Goal: Task Accomplishment & Management: Manage account settings

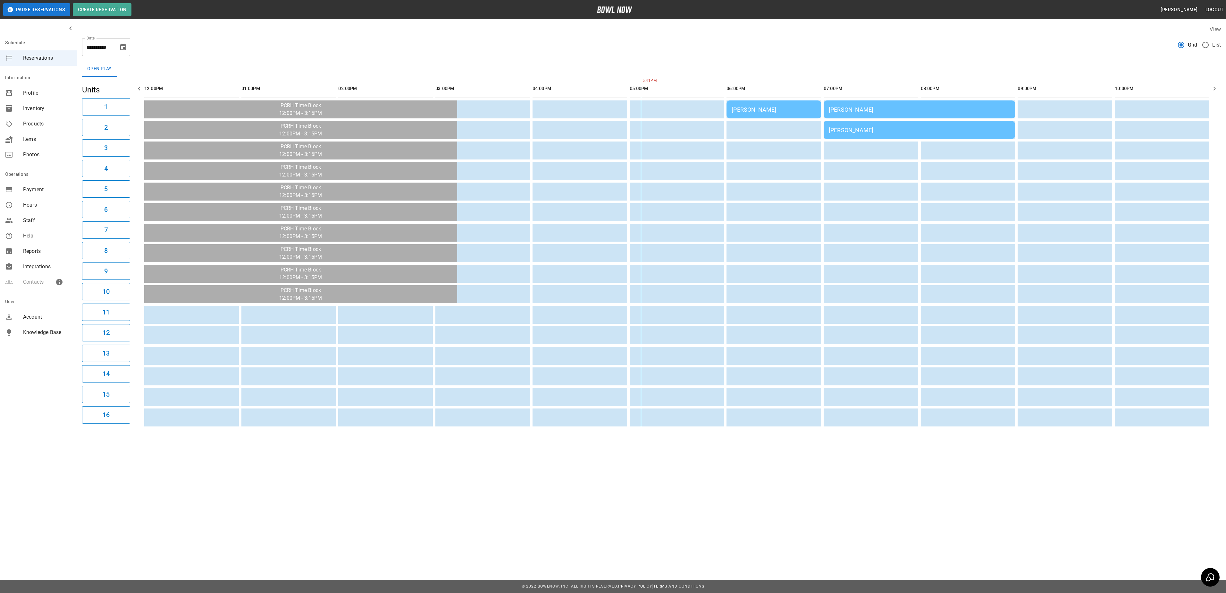
click at [761, 117] on td "[PERSON_NAME]" at bounding box center [774, 109] width 95 height 18
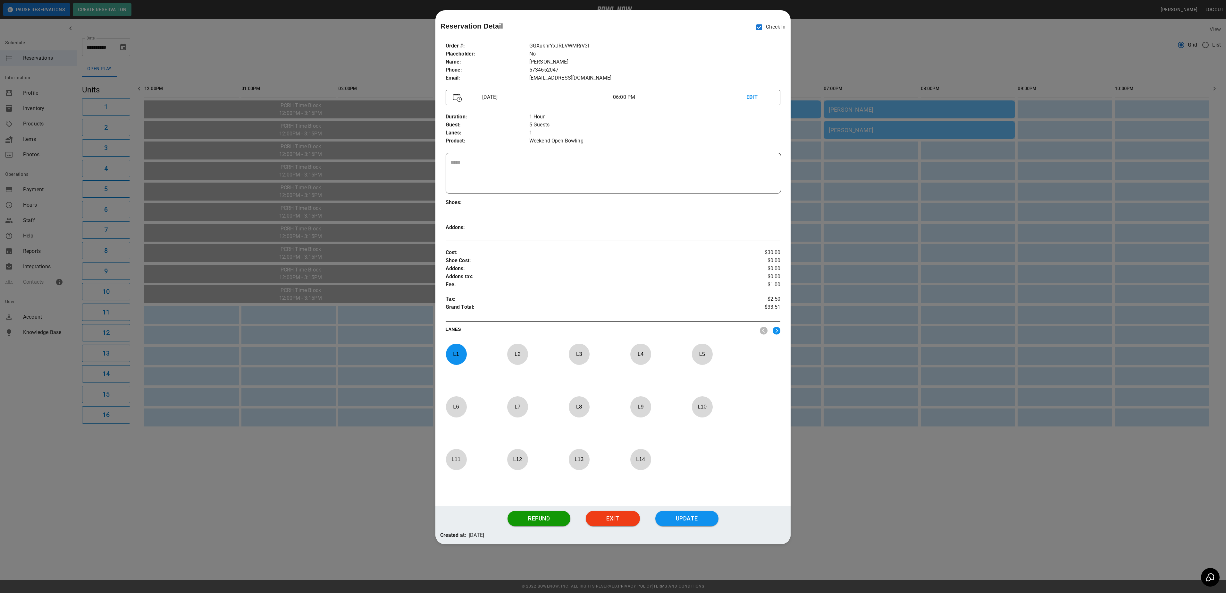
click at [925, 44] on div at bounding box center [613, 296] width 1226 height 593
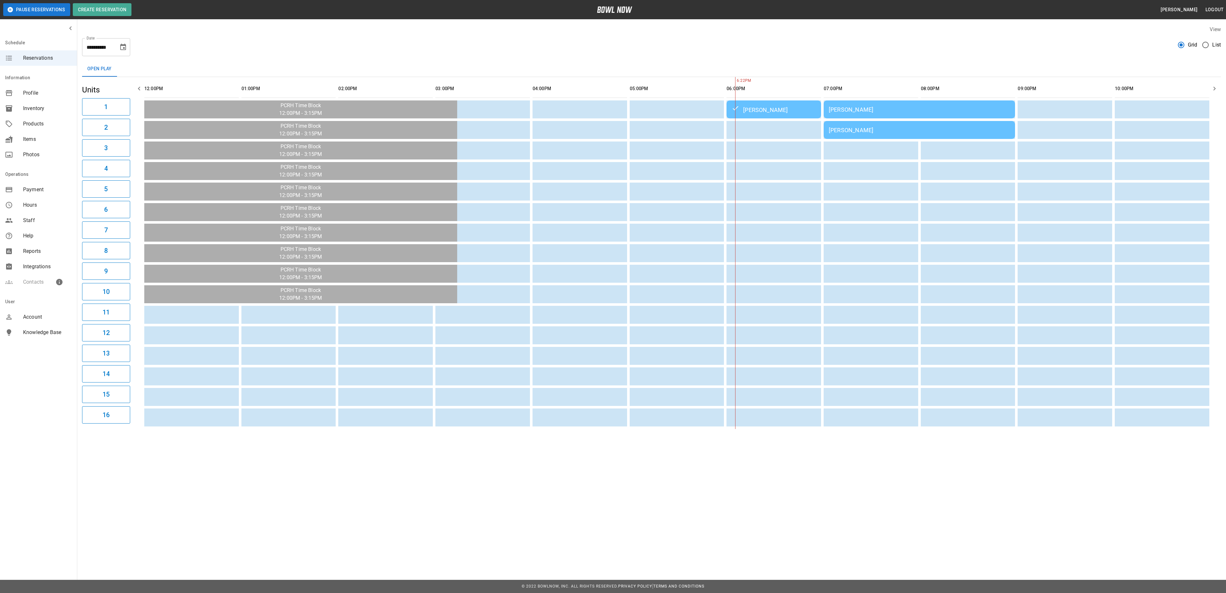
click at [1218, 46] on span "List" at bounding box center [1216, 45] width 9 height 8
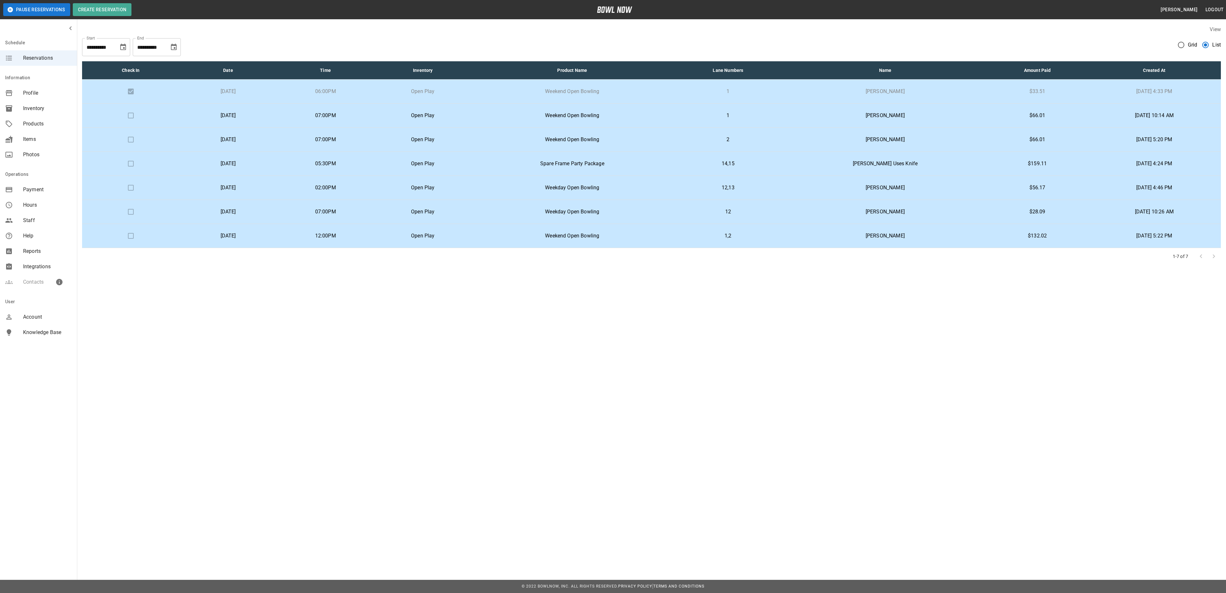
click at [673, 217] on td "Weekday Open Bowling" at bounding box center [572, 212] width 201 height 24
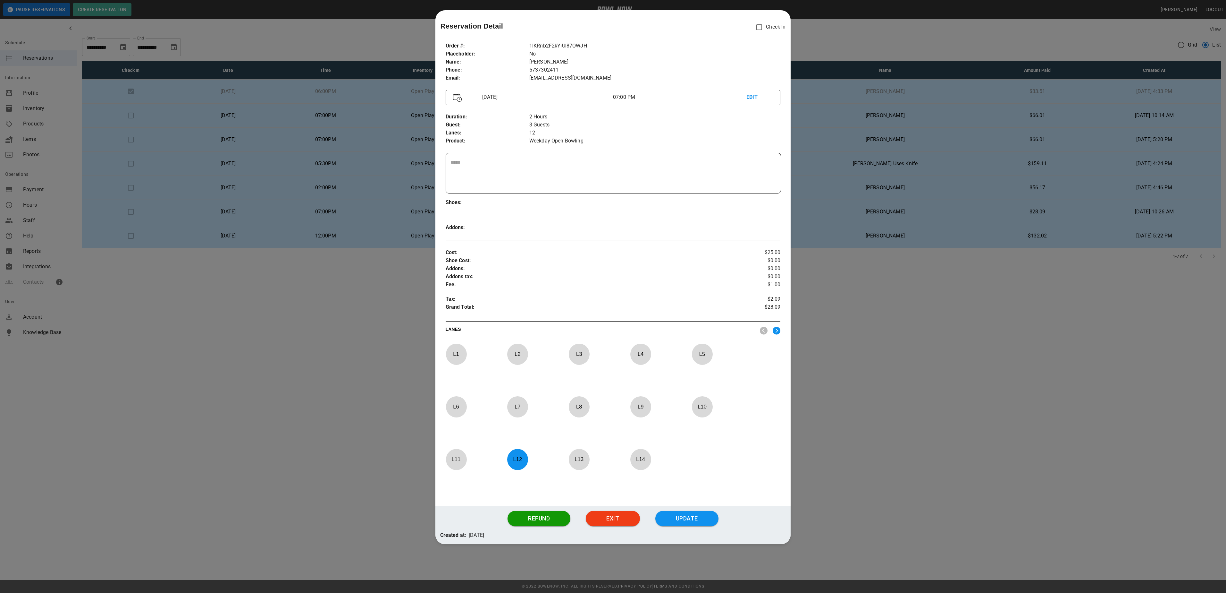
click at [881, 352] on div at bounding box center [613, 296] width 1226 height 593
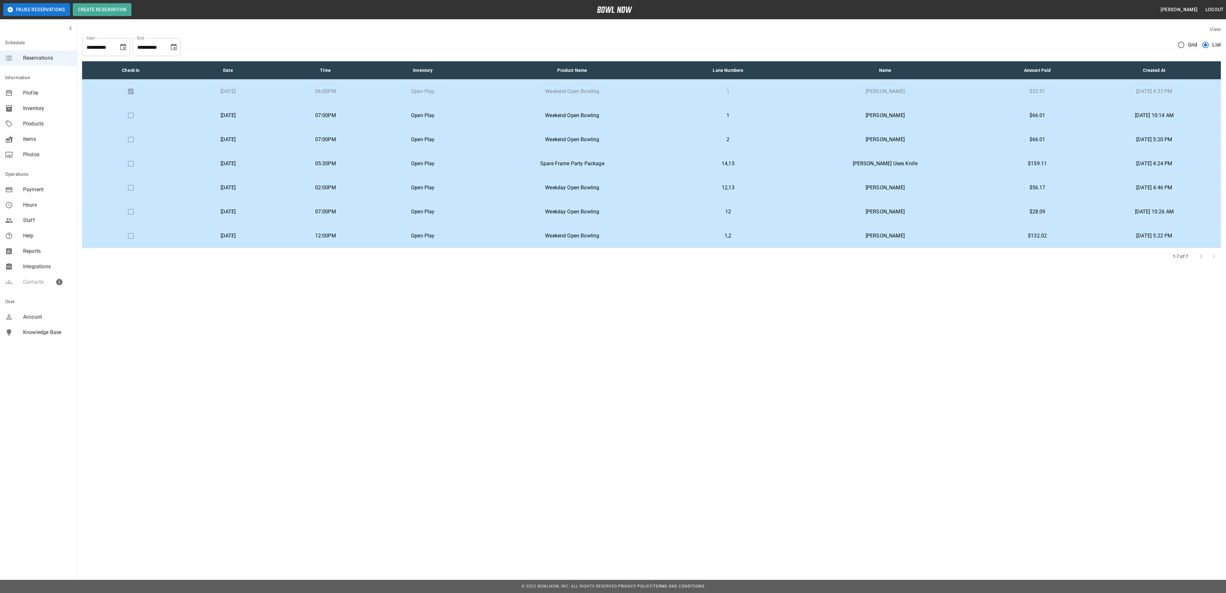
click at [369, 215] on p "07:00PM" at bounding box center [325, 212] width 87 height 8
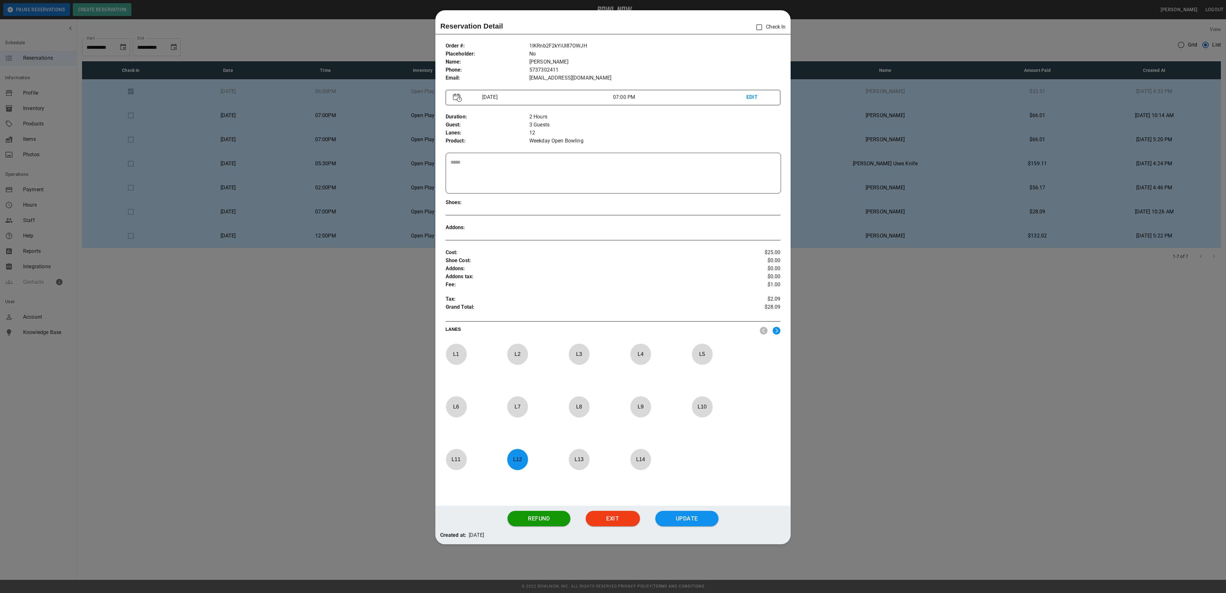
click at [938, 323] on div at bounding box center [613, 296] width 1226 height 593
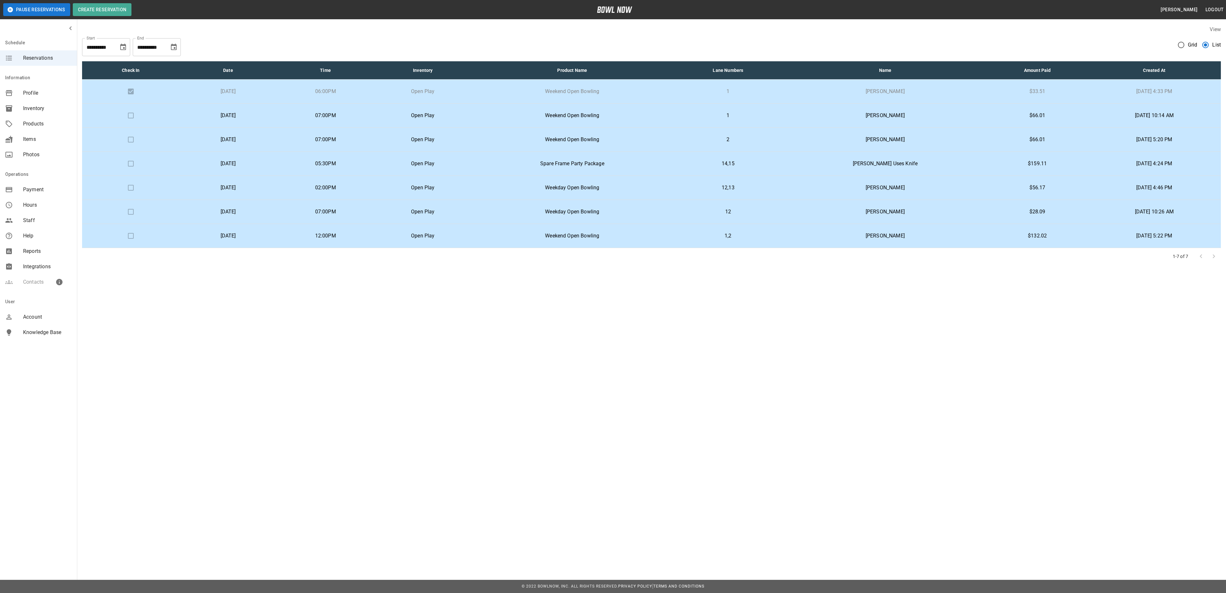
click at [1188, 44] on label "Grid" at bounding box center [1185, 44] width 23 height 13
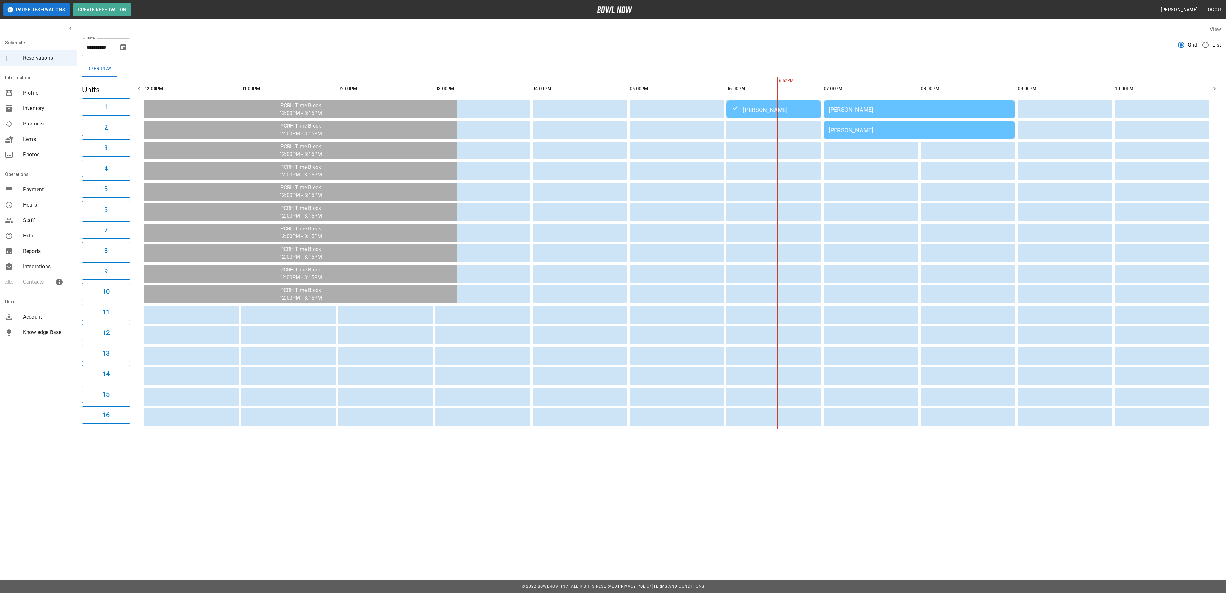
click at [850, 111] on div "[PERSON_NAME]" at bounding box center [919, 109] width 181 height 7
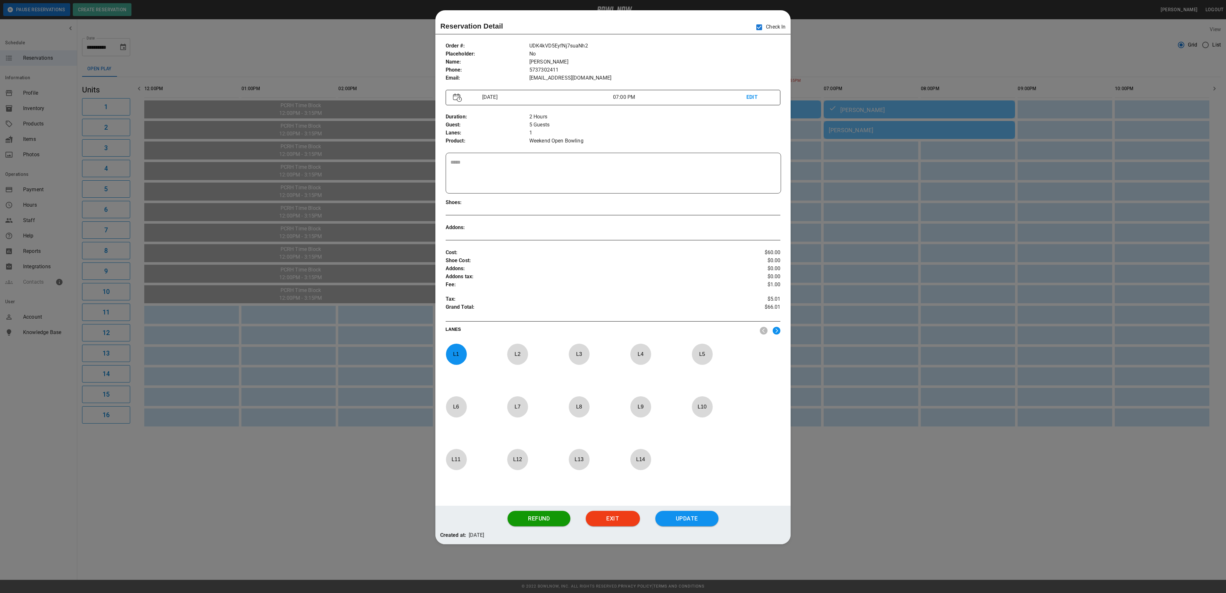
click at [862, 56] on div at bounding box center [613, 296] width 1226 height 593
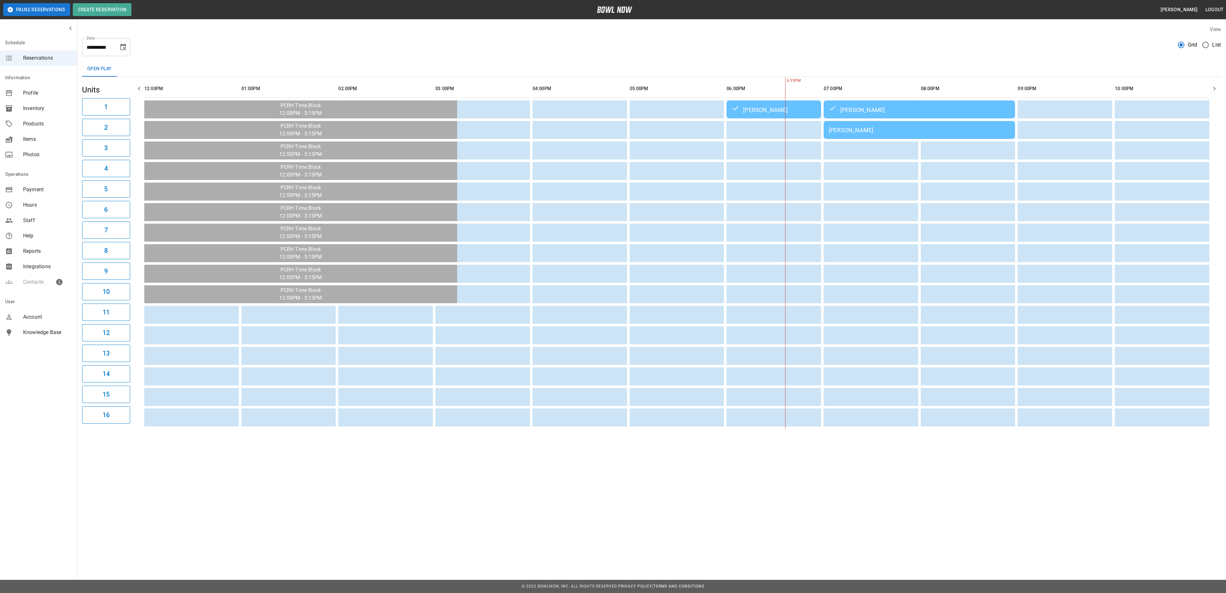
click at [1215, 44] on span "List" at bounding box center [1216, 45] width 9 height 8
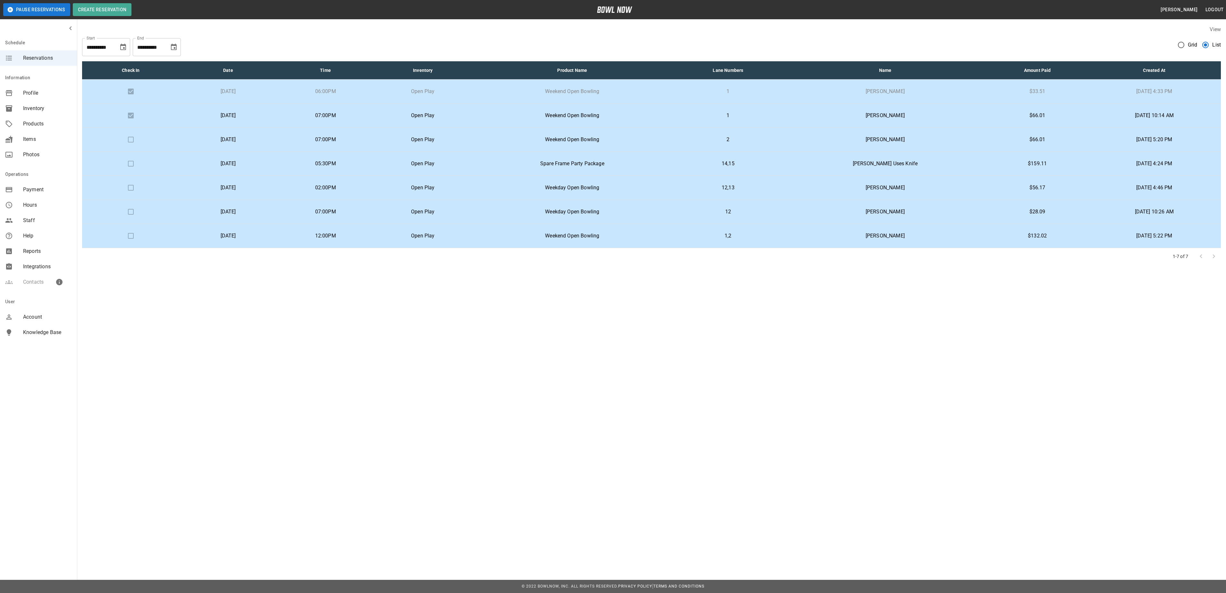
click at [865, 220] on td "[PERSON_NAME]" at bounding box center [885, 212] width 204 height 24
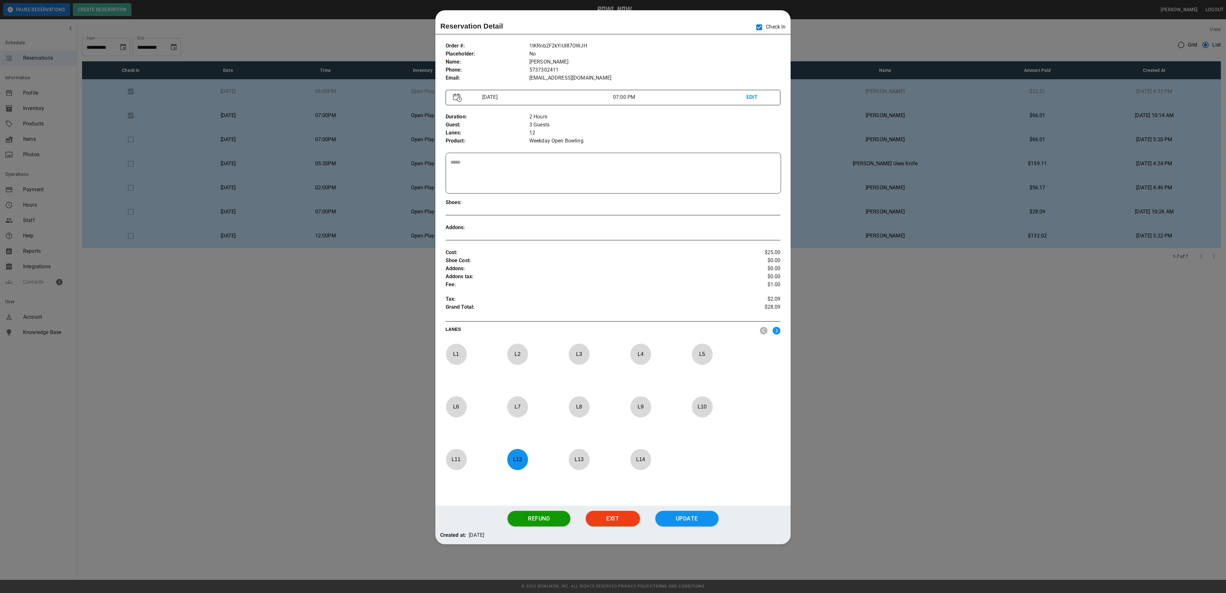
click at [863, 383] on div at bounding box center [613, 296] width 1226 height 593
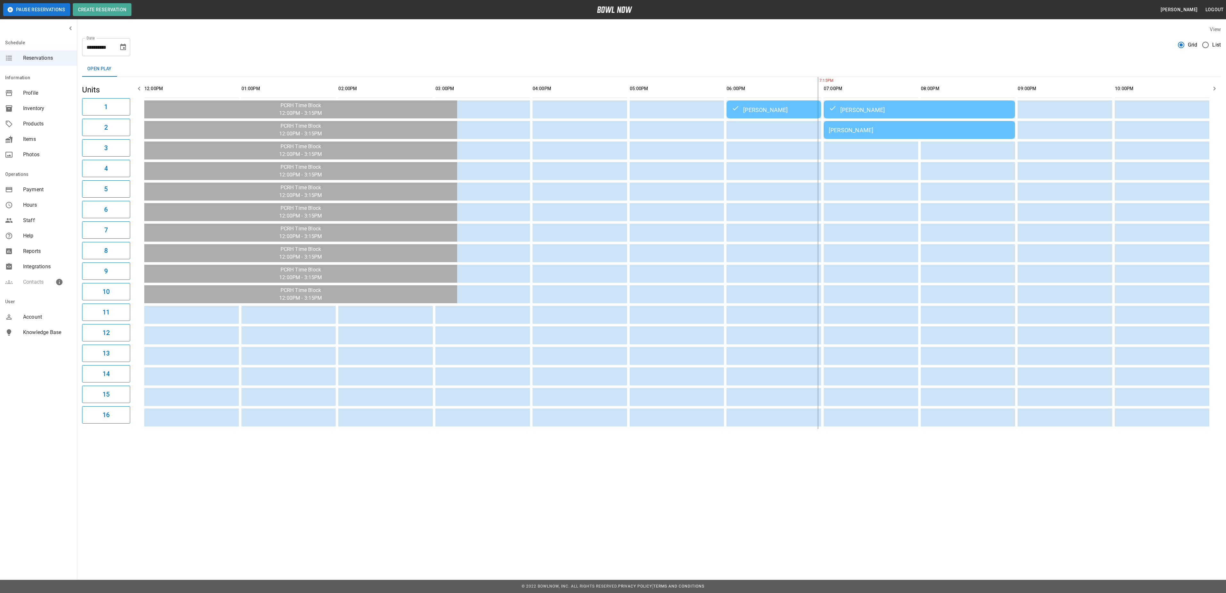
click at [877, 125] on td "[PERSON_NAME]" at bounding box center [919, 130] width 191 height 18
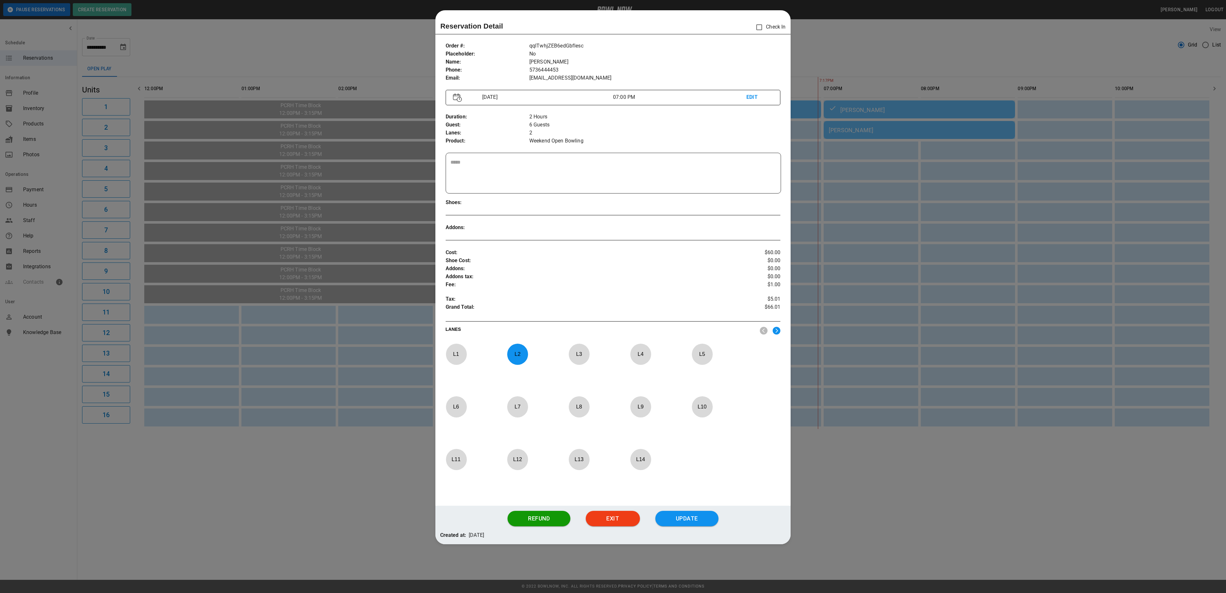
click at [766, 24] on p "Check In" at bounding box center [769, 27] width 33 height 13
click at [754, 33] on div "Reservation Detail Check In" at bounding box center [613, 28] width 356 height 14
click at [823, 37] on div at bounding box center [613, 296] width 1226 height 593
